Goal: Task Accomplishment & Management: Use online tool/utility

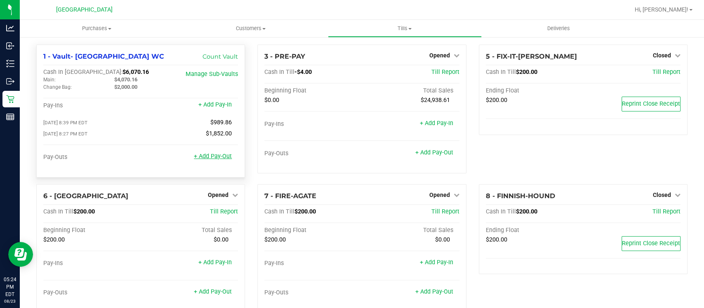
click at [210, 159] on link "+ Add Pay-Out" at bounding box center [213, 156] width 38 height 7
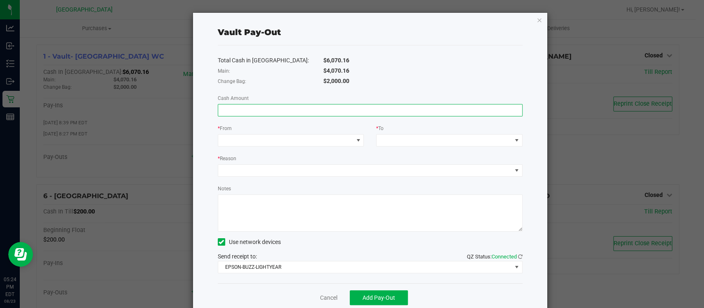
click at [345, 108] on input at bounding box center [370, 110] width 304 height 12
type input "$800.00"
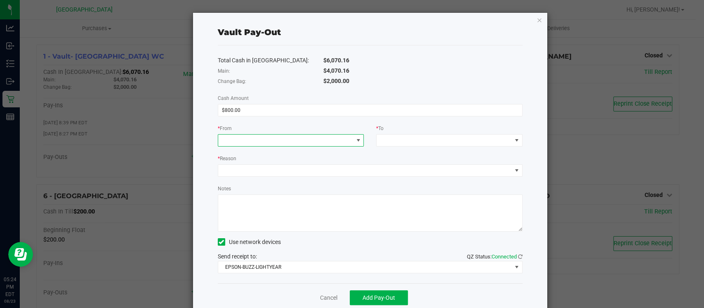
click at [337, 135] on span at bounding box center [285, 141] width 135 height 12
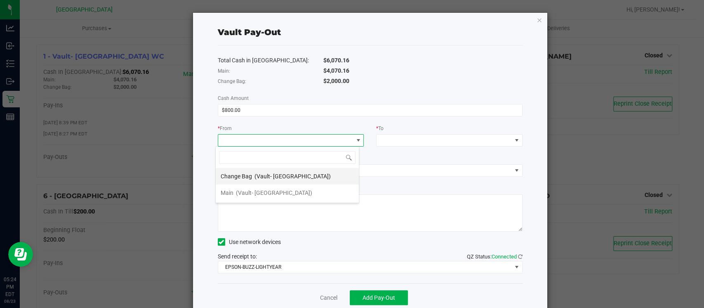
scroll to position [12, 144]
click at [264, 179] on span "(Vault- [GEOGRAPHIC_DATA])" at bounding box center [293, 176] width 76 height 7
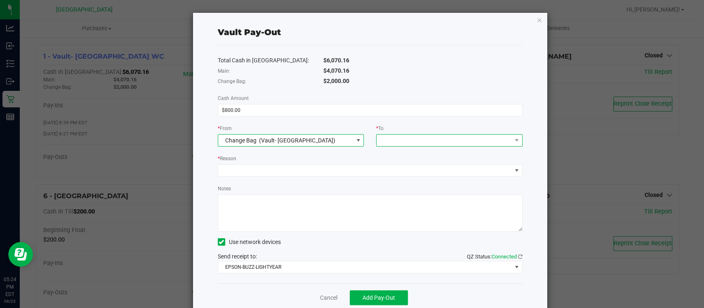
click at [394, 139] on span at bounding box center [444, 141] width 135 height 12
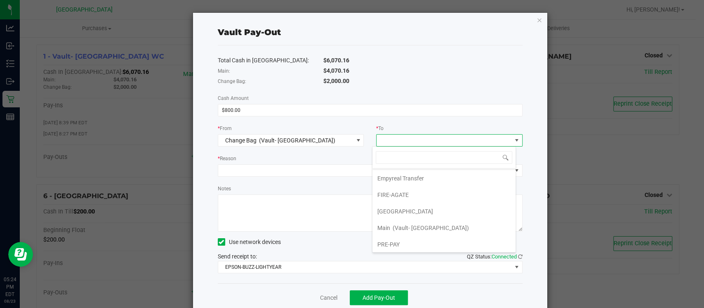
scroll to position [16, 0]
click at [437, 173] on li "Empyreal Transfer" at bounding box center [444, 176] width 143 height 17
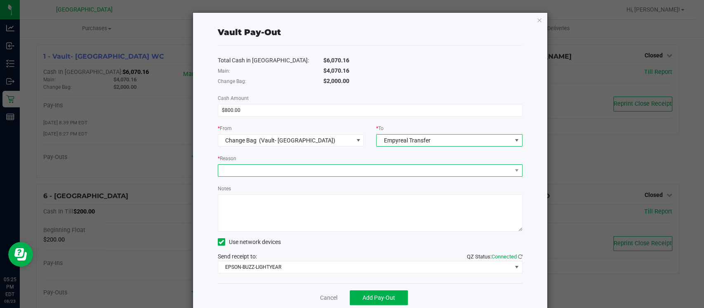
click at [375, 167] on span at bounding box center [365, 171] width 294 height 12
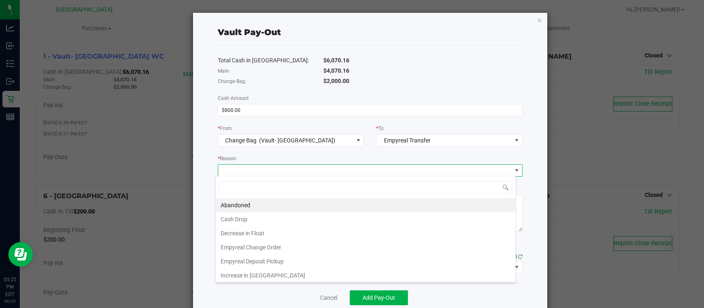
scroll to position [12, 300]
click at [264, 246] on li "Empyreal Change Order" at bounding box center [366, 247] width 300 height 14
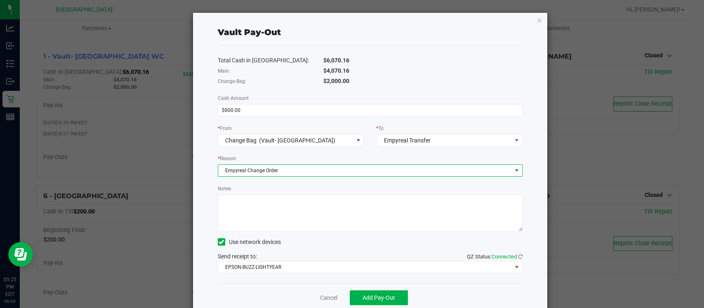
click at [268, 210] on textarea "Notes" at bounding box center [370, 212] width 305 height 37
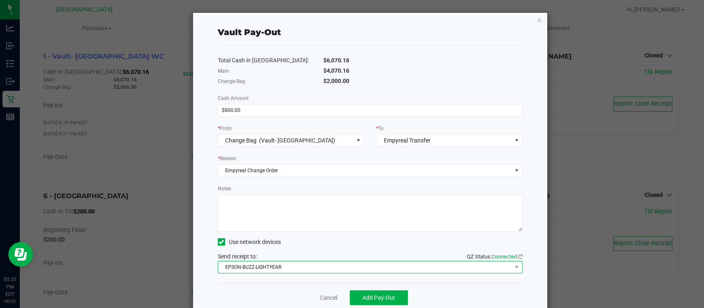
click at [286, 268] on span "EPSON-BUZZ-LIGHTYEAR" at bounding box center [365, 267] width 294 height 12
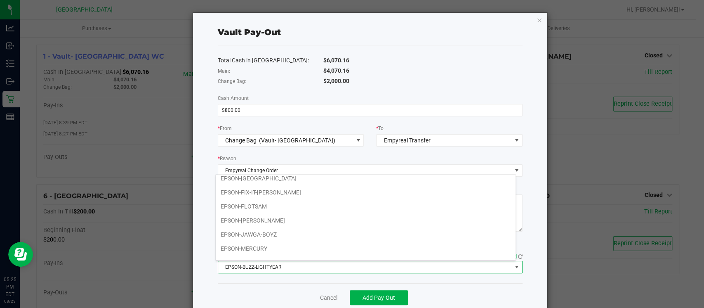
scroll to position [66, 0]
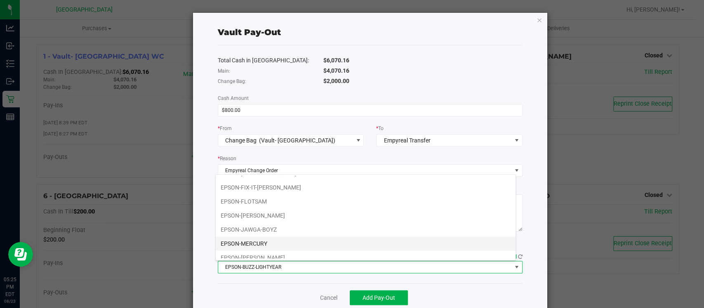
click at [342, 239] on li "EPSON-MERCURY" at bounding box center [366, 243] width 300 height 14
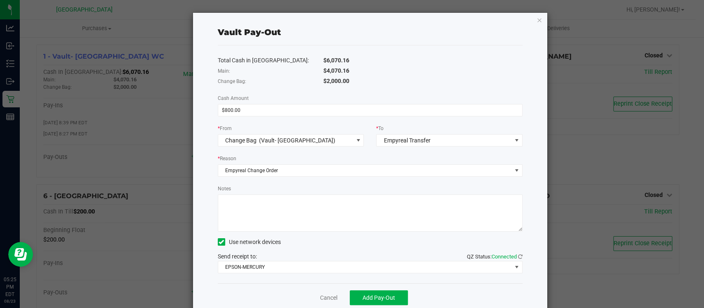
click at [264, 205] on textarea "Notes" at bounding box center [370, 212] width 305 height 37
type textarea "change order $800 DH"
click at [370, 296] on span "Add Pay-Out" at bounding box center [379, 297] width 33 height 7
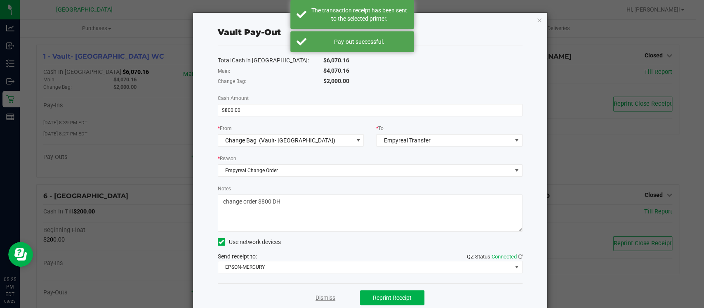
click at [316, 296] on link "Dismiss" at bounding box center [326, 297] width 20 height 9
